Goal: Task Accomplishment & Management: Manage account settings

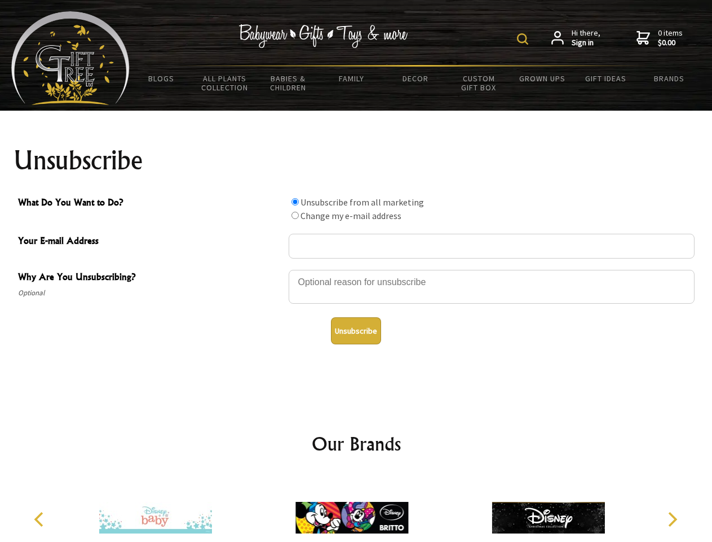
click at [525, 39] on img at bounding box center [522, 38] width 11 height 11
click at [356, 269] on div at bounding box center [492, 288] width 406 height 39
click at [295, 201] on input "What Do You Want to Do?" at bounding box center [295, 201] width 7 height 7
click at [295, 215] on input "What Do You Want to Do?" at bounding box center [295, 215] width 7 height 7
click at [356, 331] on button "Unsubscribe" at bounding box center [356, 330] width 50 height 27
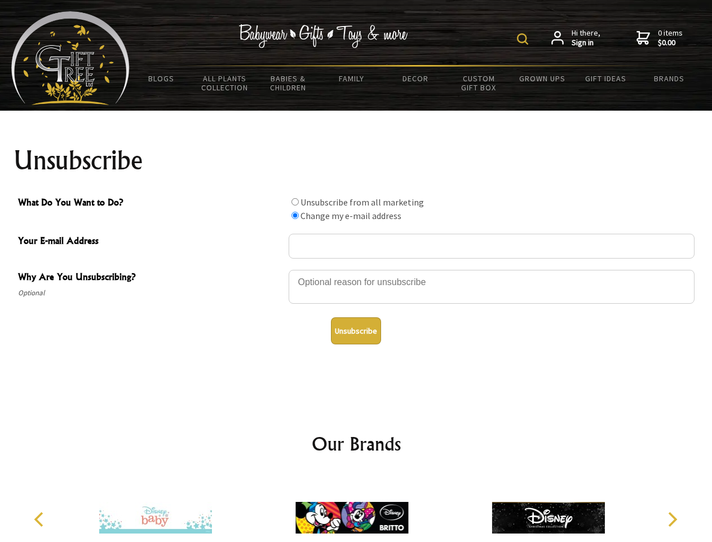
radio input "true"
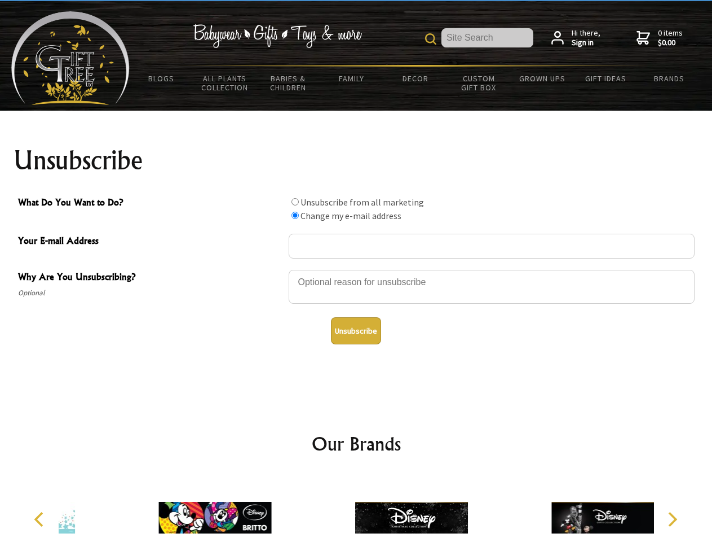
click at [356, 508] on img at bounding box center [411, 517] width 113 height 85
click at [41, 519] on icon "Previous" at bounding box center [40, 519] width 15 height 15
click at [672, 519] on icon "Next" at bounding box center [671, 519] width 15 height 15
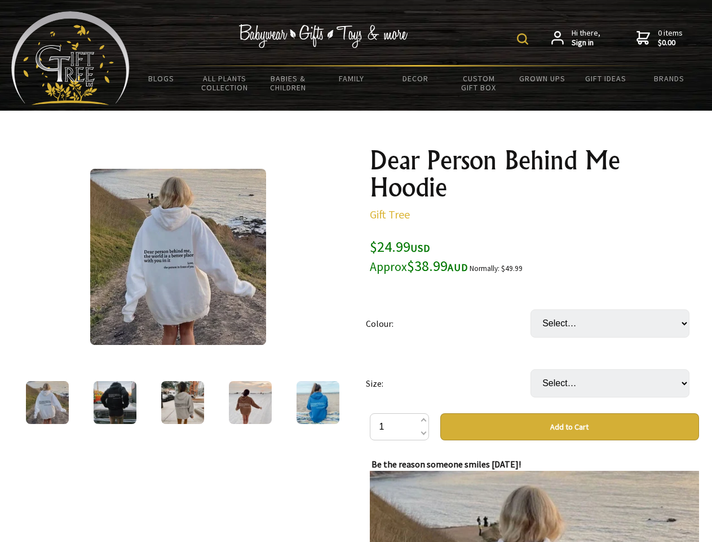
click at [525, 39] on img at bounding box center [522, 38] width 11 height 11
click at [178, 257] on img at bounding box center [178, 257] width 176 height 176
